Goal: Book appointment/travel/reservation

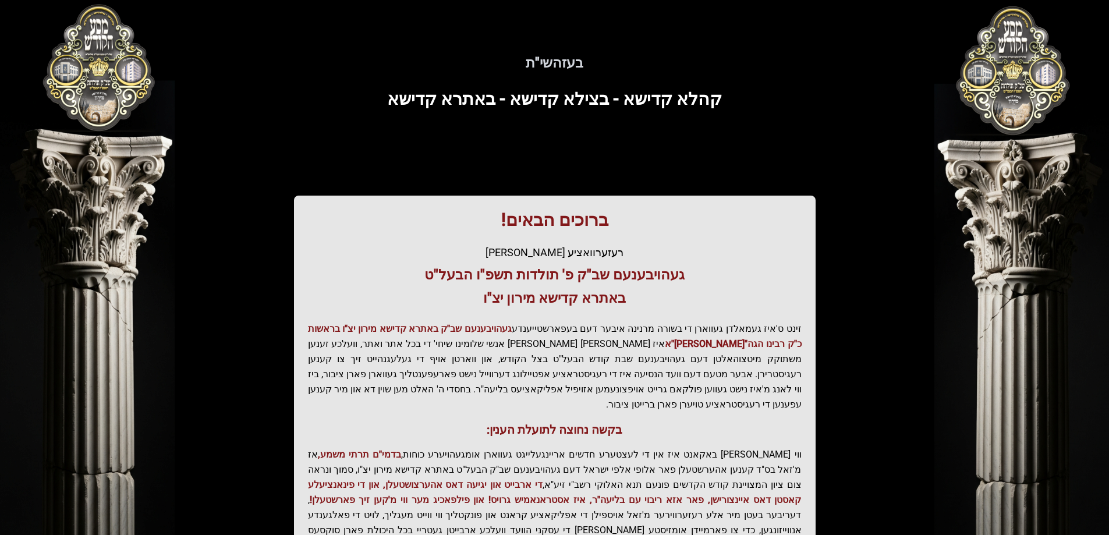
scroll to position [139, 0]
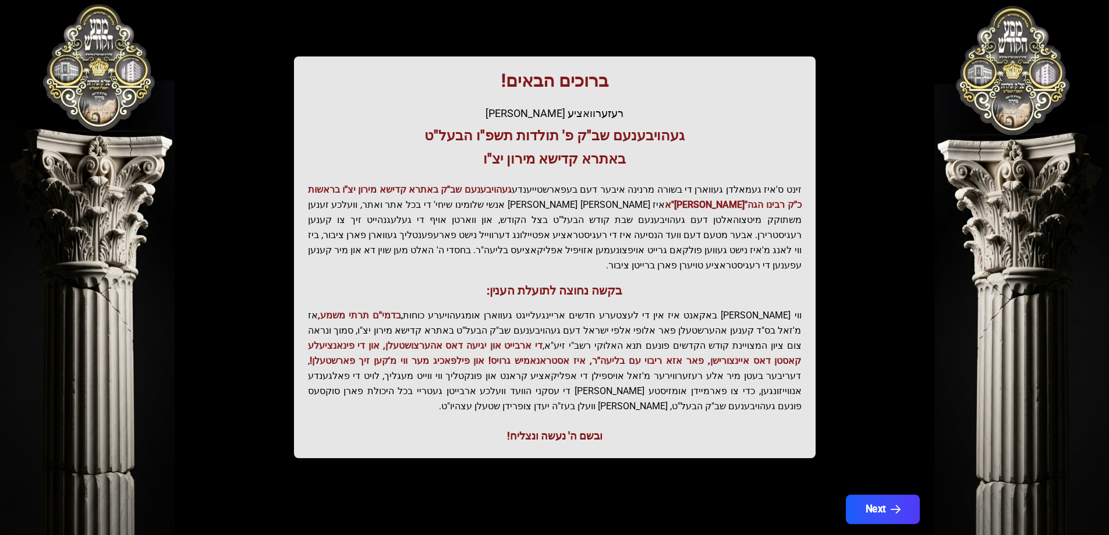
click at [863, 495] on button "Next" at bounding box center [882, 509] width 74 height 29
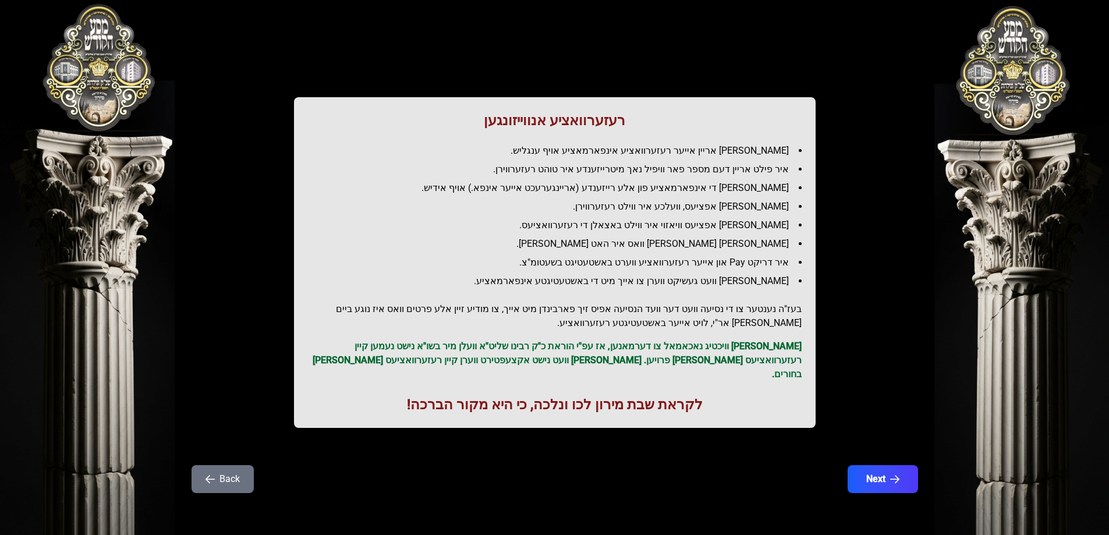
scroll to position [0, 0]
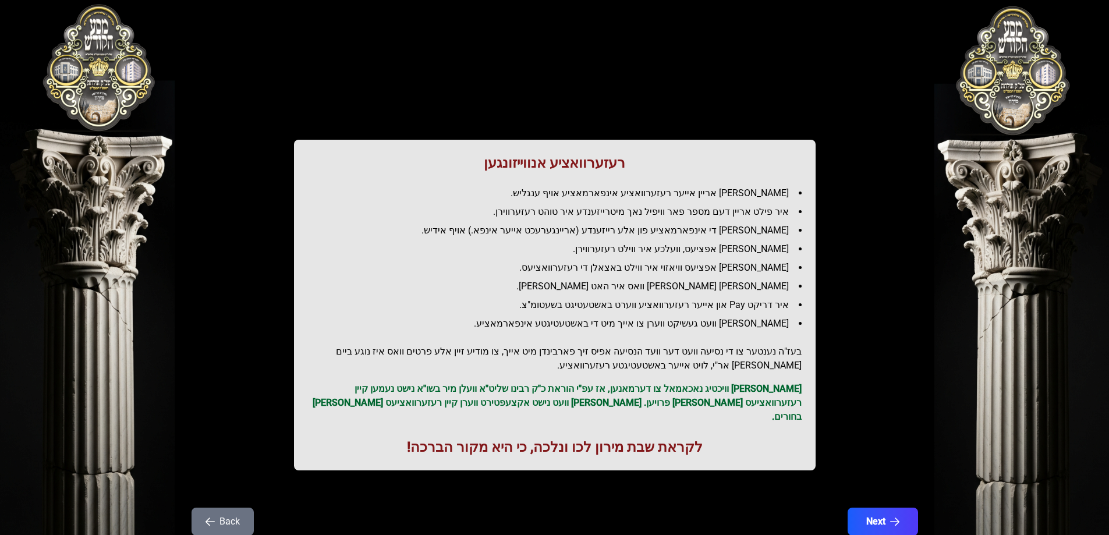
click at [863, 460] on div "רעזערוואציע אנווייזונגען איר לייגט אריין אייער רעזערוואציע אינפארמאציע אויף ענג…" at bounding box center [554, 258] width 745 height 461
click at [885, 510] on button "Next" at bounding box center [882, 521] width 74 height 29
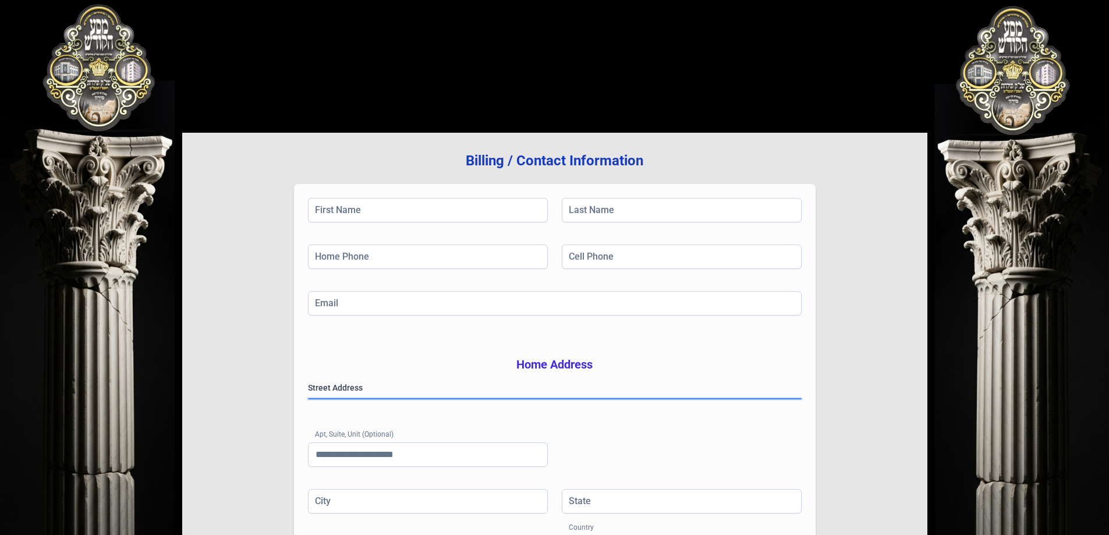
click at [308, 399] on gmp-place-autocomplete at bounding box center [308, 399] width 0 height 0
drag, startPoint x: 335, startPoint y: 416, endPoint x: 598, endPoint y: 397, distance: 263.2
click at [308, 399] on gmp-place-autocomplete at bounding box center [308, 399] width 0 height 0
click at [629, 320] on div "Email" at bounding box center [555, 314] width 494 height 47
drag, startPoint x: 559, startPoint y: 288, endPoint x: 570, endPoint y: 258, distance: 31.5
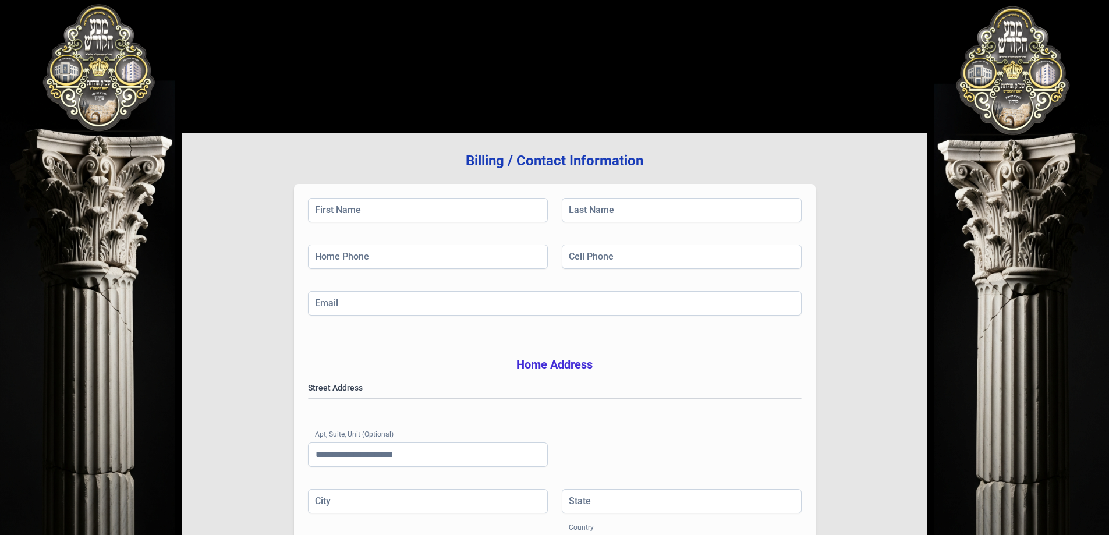
click at [561, 284] on div "Home Phone Cell Phone" at bounding box center [555, 267] width 494 height 47
drag, startPoint x: 570, startPoint y: 258, endPoint x: 559, endPoint y: 258, distance: 11.6
click at [570, 258] on input "Cell Phone" at bounding box center [682, 256] width 240 height 24
click at [418, 271] on div "Home Phone" at bounding box center [428, 258] width 240 height 28
drag, startPoint x: 421, startPoint y: 214, endPoint x: 430, endPoint y: 206, distance: 11.6
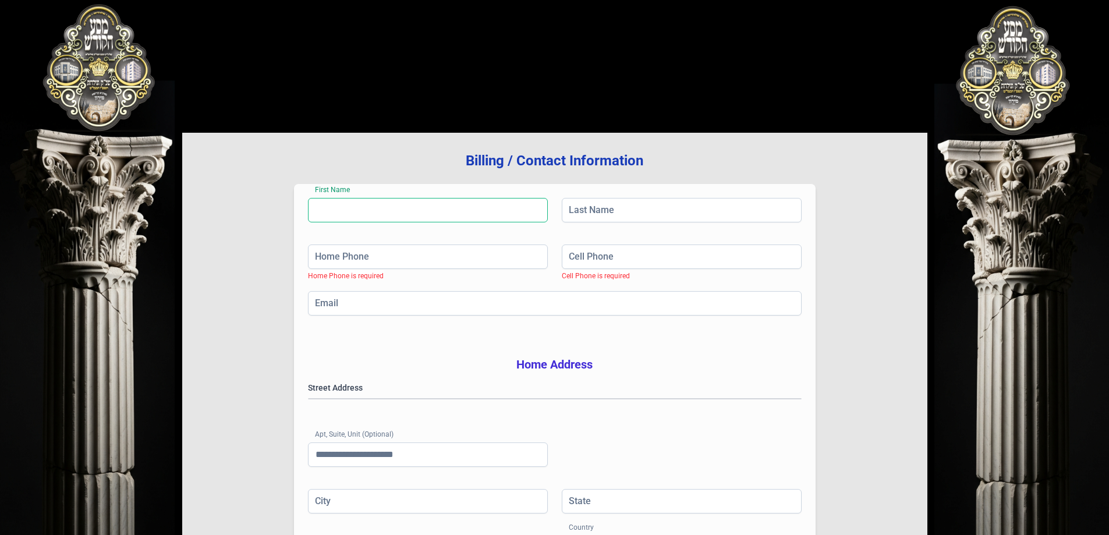
click at [421, 214] on input "First Name" at bounding box center [428, 210] width 240 height 24
click at [633, 202] on input "Last Name" at bounding box center [682, 210] width 240 height 24
click at [593, 259] on input "Cell Phone" at bounding box center [682, 256] width 240 height 24
click at [557, 315] on input "Email" at bounding box center [555, 303] width 494 height 24
click at [334, 349] on div "First Name First Name is required Last Name Last Name is required Home Phone Ho…" at bounding box center [555, 390] width 522 height 412
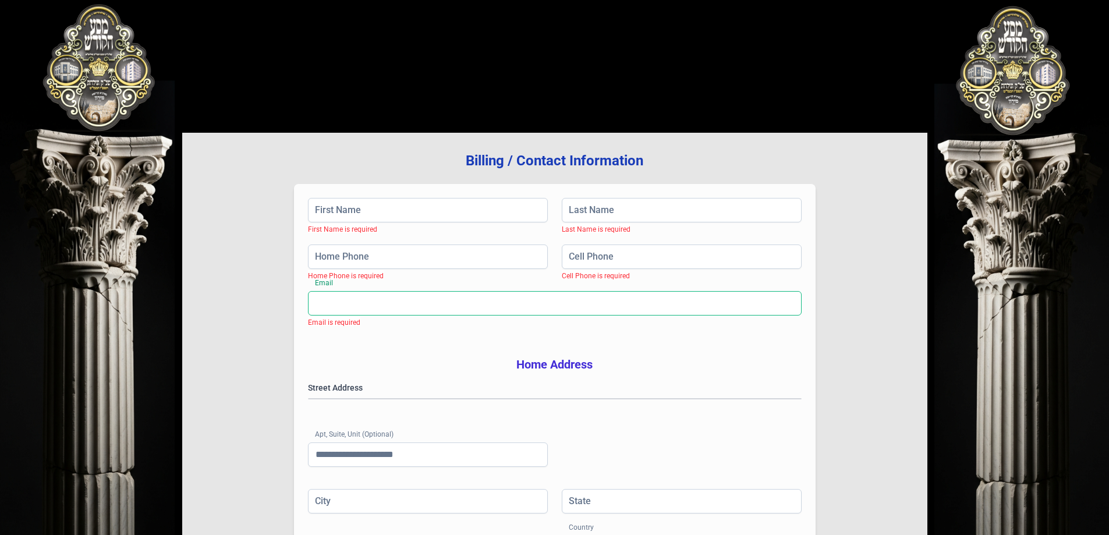
click at [372, 314] on input "Email" at bounding box center [555, 303] width 494 height 24
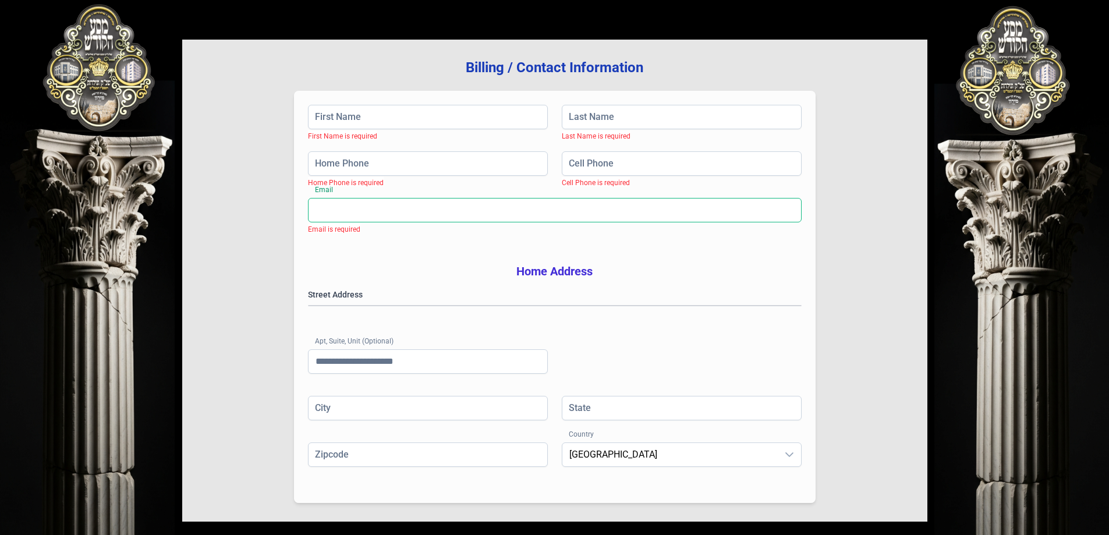
scroll to position [186, 0]
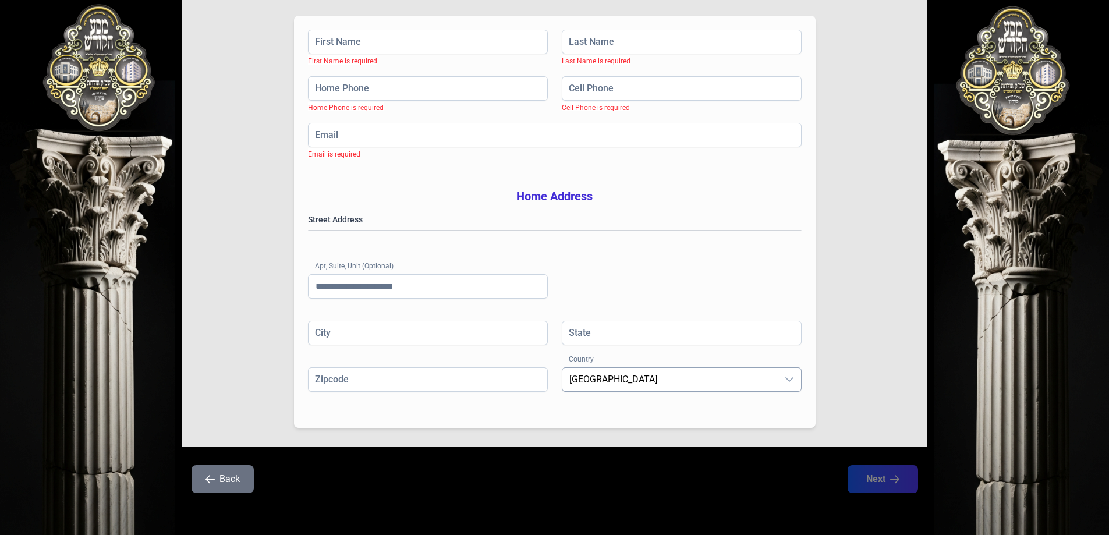
click at [731, 386] on span "[GEOGRAPHIC_DATA]" at bounding box center [669, 379] width 215 height 23
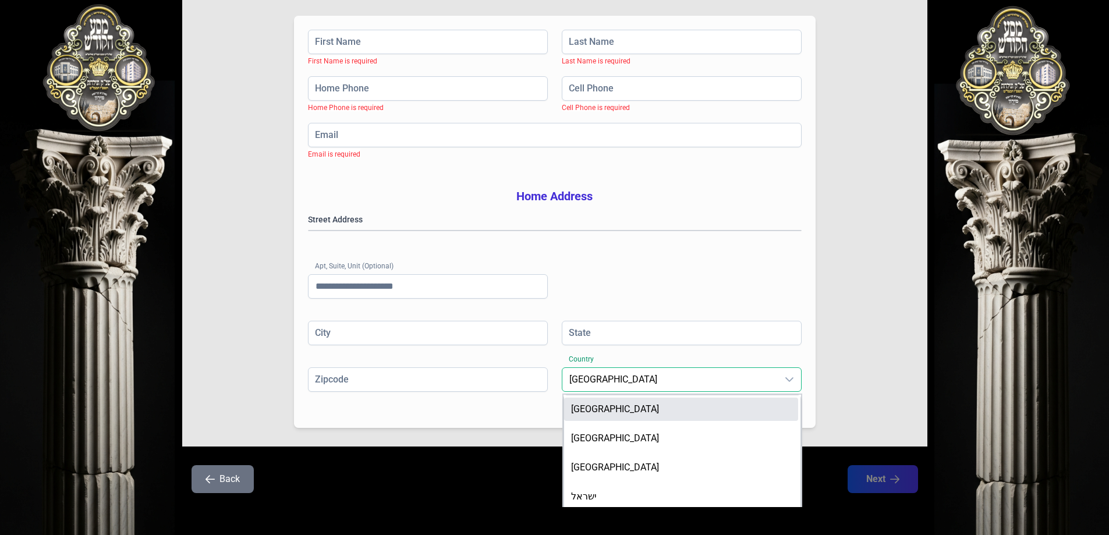
click at [731, 386] on span "[GEOGRAPHIC_DATA]" at bounding box center [669, 379] width 215 height 23
